Goal: Information Seeking & Learning: Learn about a topic

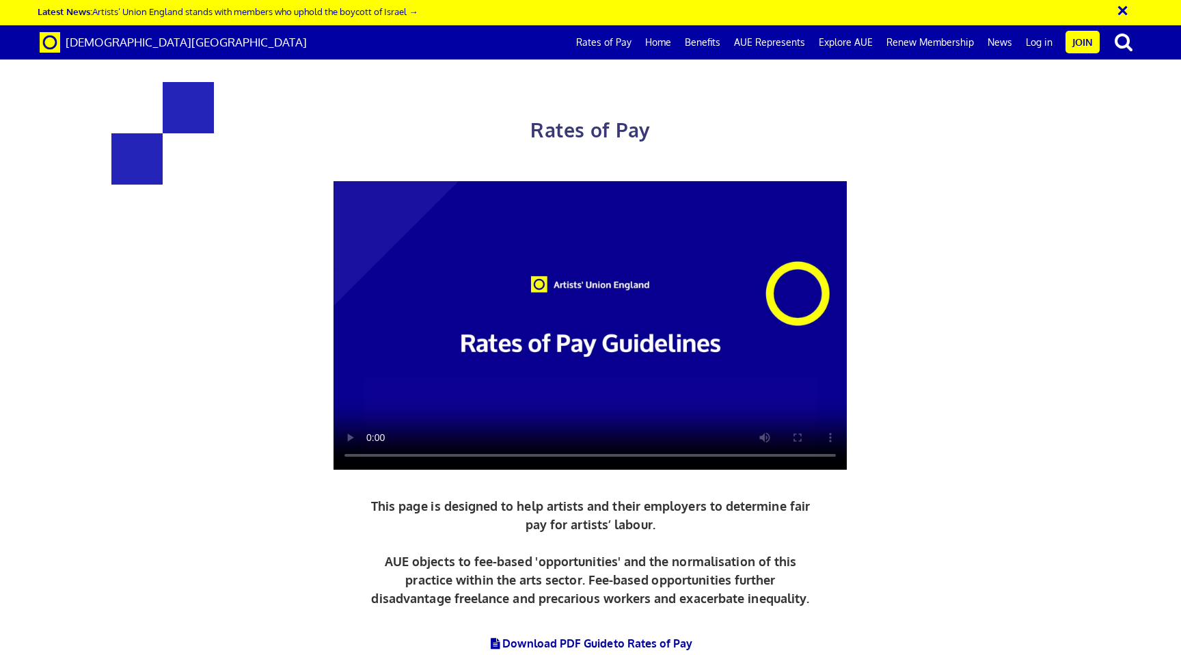
scroll to position [692, 0]
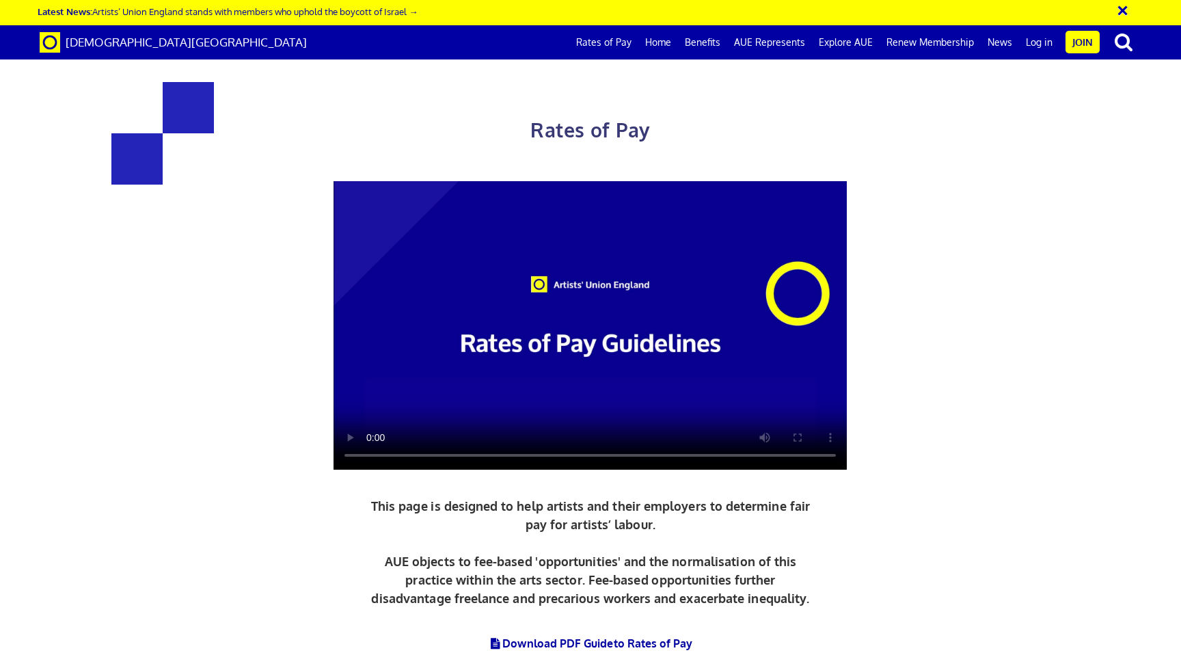
scroll to position [1990, 0]
